Goal: Information Seeking & Learning: Learn about a topic

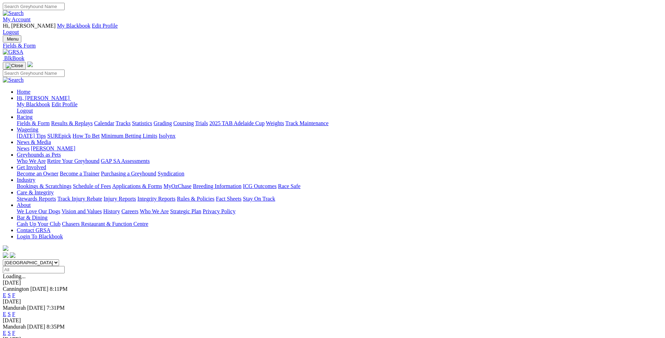
select select "WA"
click at [6, 292] on link "E" at bounding box center [4, 295] width 3 height 6
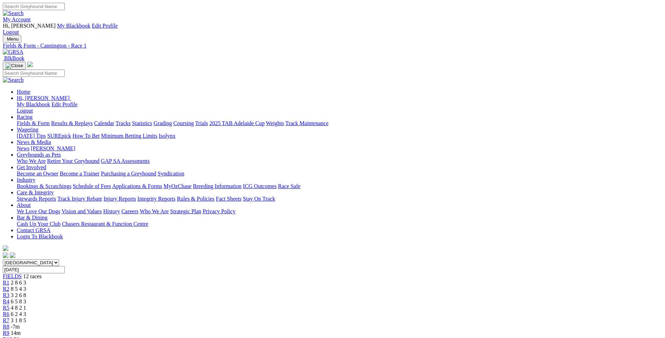
click at [373, 317] on div "R7 3 1 8 5" at bounding box center [332, 320] width 659 height 6
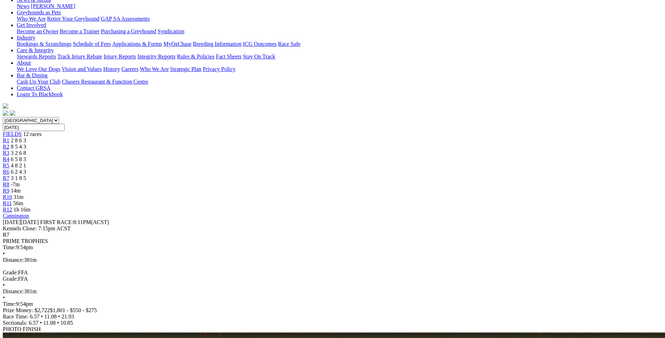
scroll to position [143, 0]
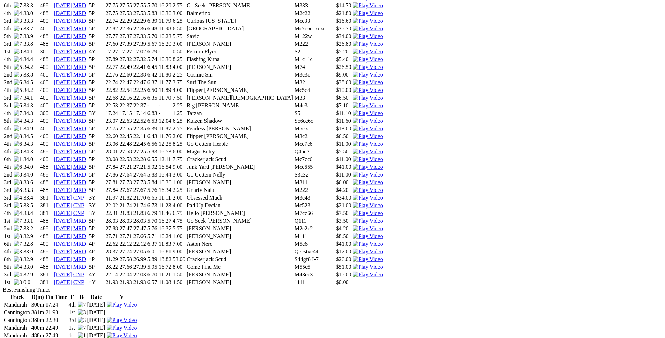
scroll to position [855, 0]
click at [383, 271] on img at bounding box center [368, 274] width 30 height 6
